Goal: Communication & Community: Answer question/provide support

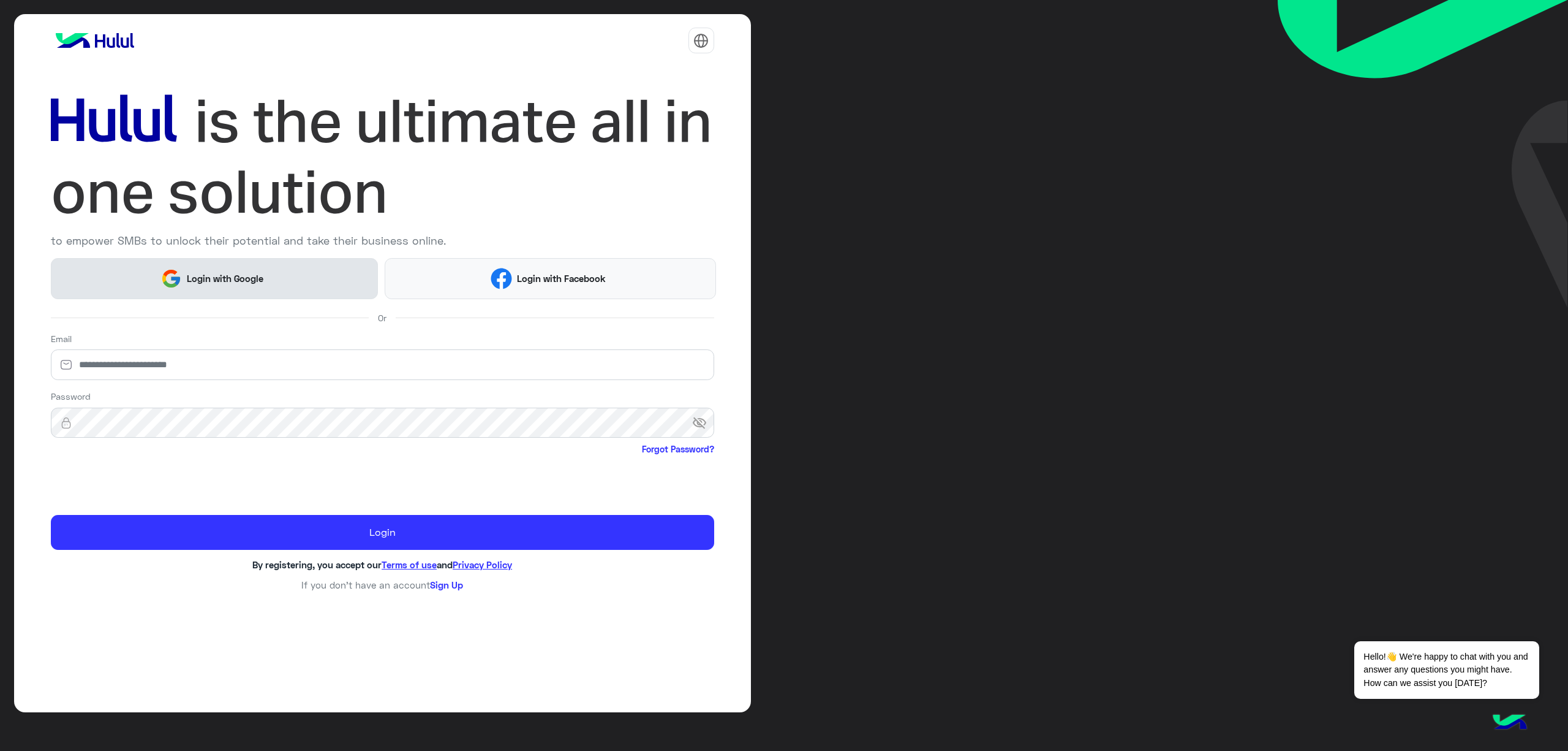
click at [145, 285] on button "Login with Google" at bounding box center [214, 279] width 327 height 41
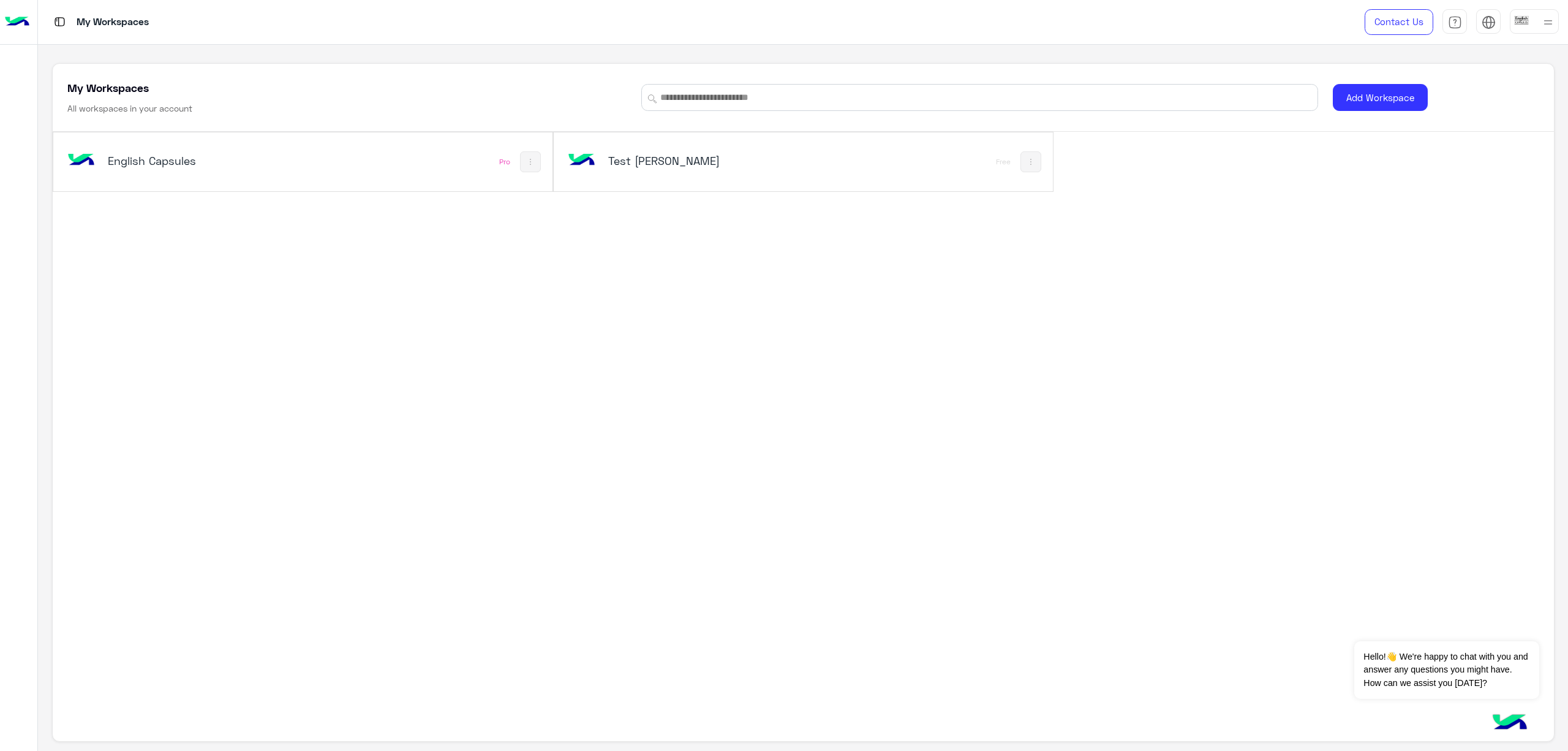
click at [213, 179] on div "English Capsules" at bounding box center [208, 162] width 286 height 36
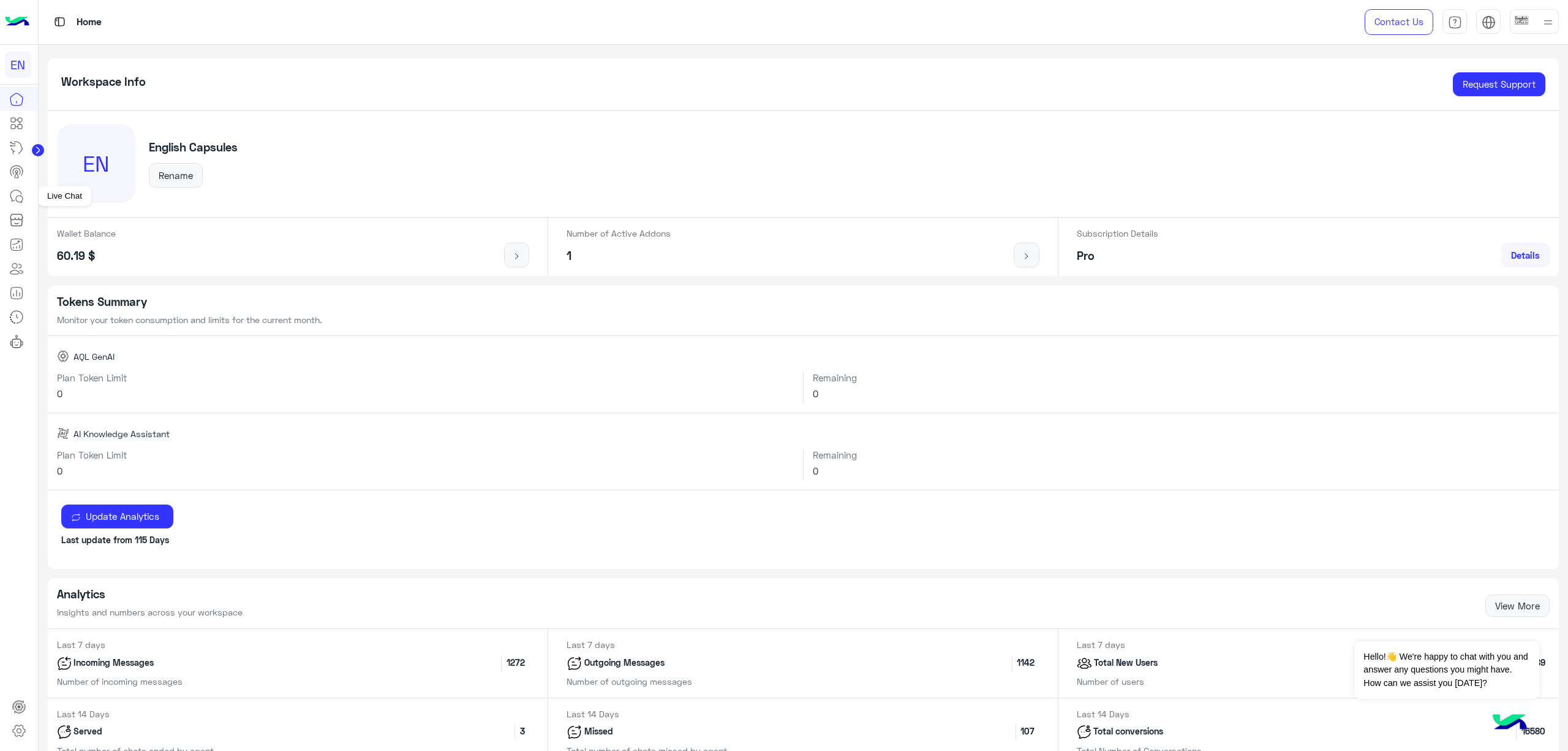
click at [17, 199] on icon at bounding box center [17, 196] width 15 height 15
